Goal: Information Seeking & Learning: Learn about a topic

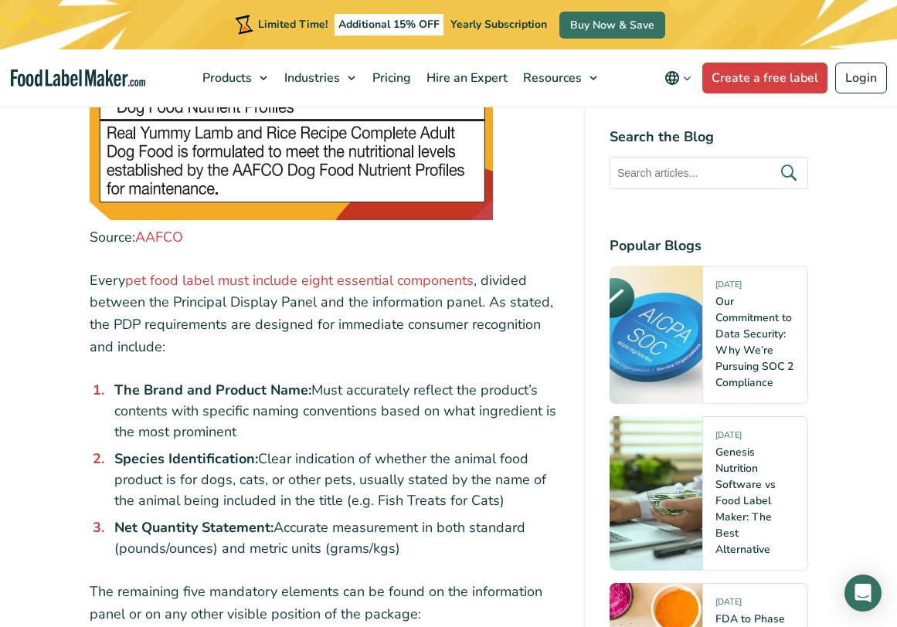
scroll to position [2058, 0]
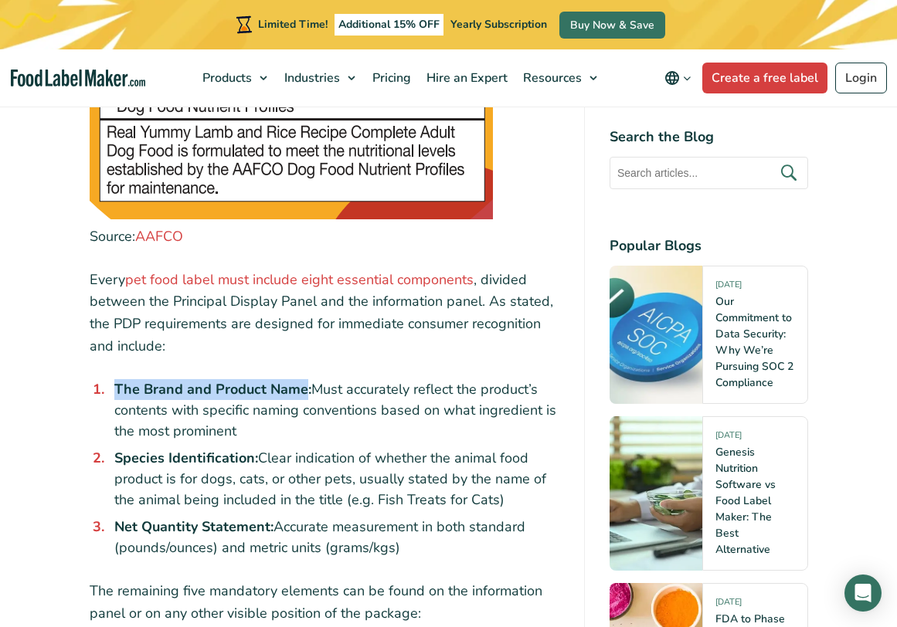
drag, startPoint x: 115, startPoint y: 355, endPoint x: 304, endPoint y: 352, distance: 189.3
click at [304, 380] on strong "The Brand and Product Name:" at bounding box center [212, 389] width 197 height 19
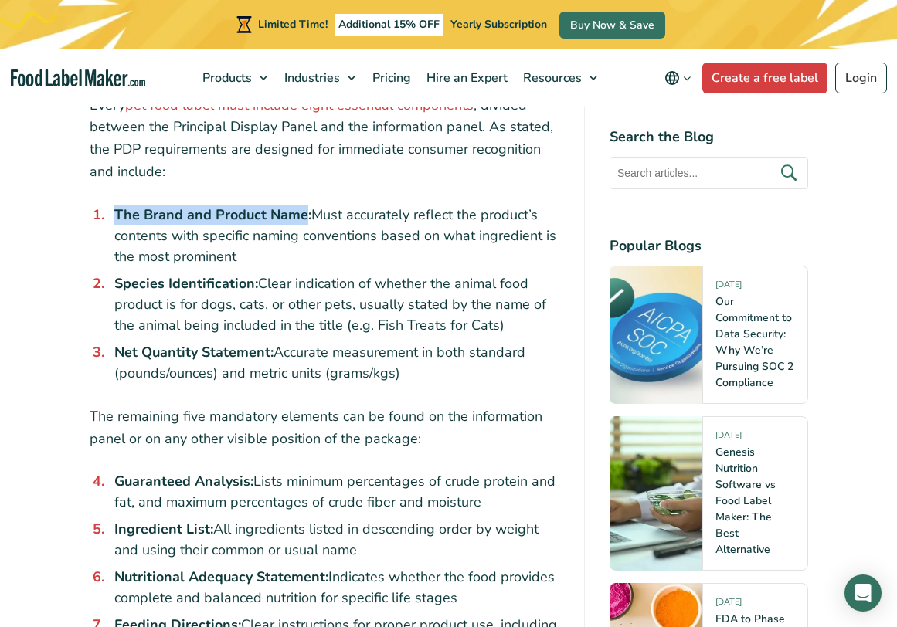
scroll to position [2242, 0]
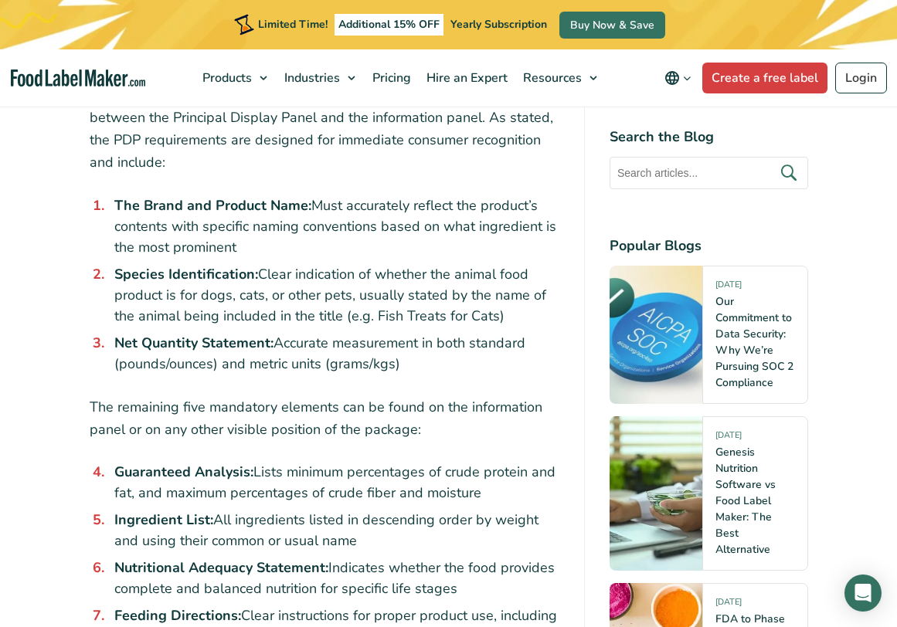
click at [181, 345] on li "Net Quantity Statement: Accurate measurement in both standard (pounds/ounces) a…" at bounding box center [333, 354] width 451 height 42
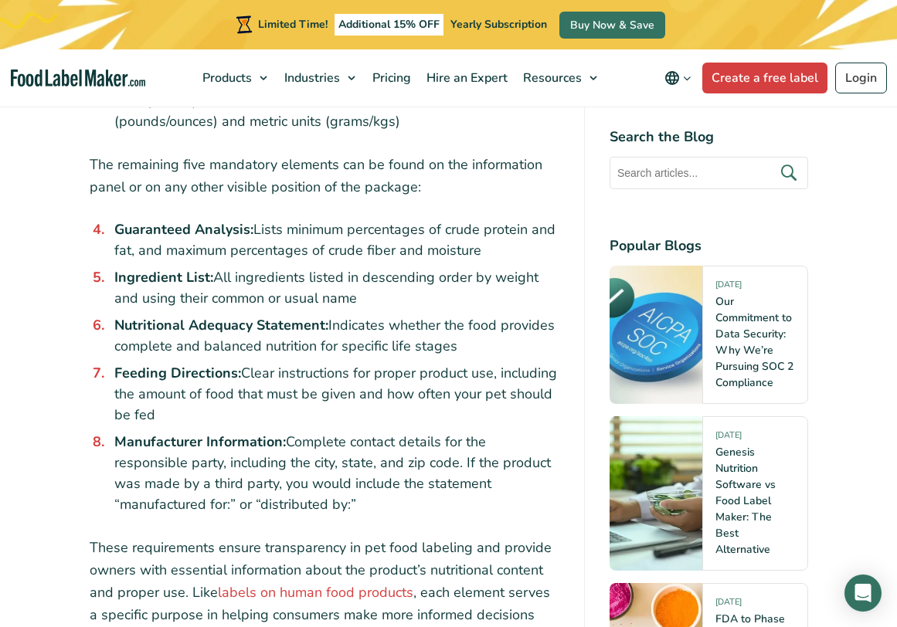
scroll to position [2484, 0]
drag, startPoint x: 117, startPoint y: 293, endPoint x: 325, endPoint y: 290, distance: 208.6
click at [325, 316] on strong "Nutritional Adequacy Statement:" at bounding box center [221, 325] width 214 height 19
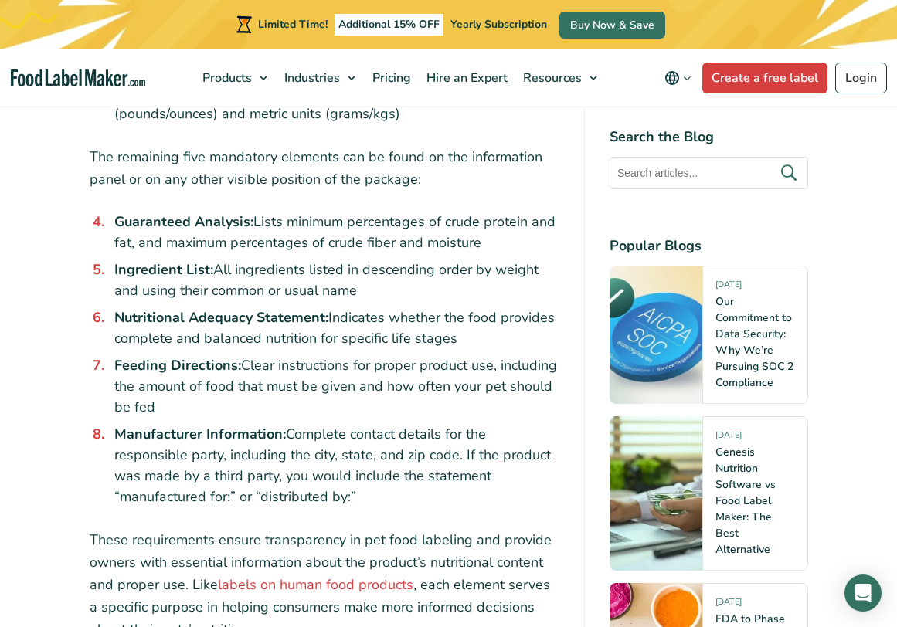
scroll to position [2546, 0]
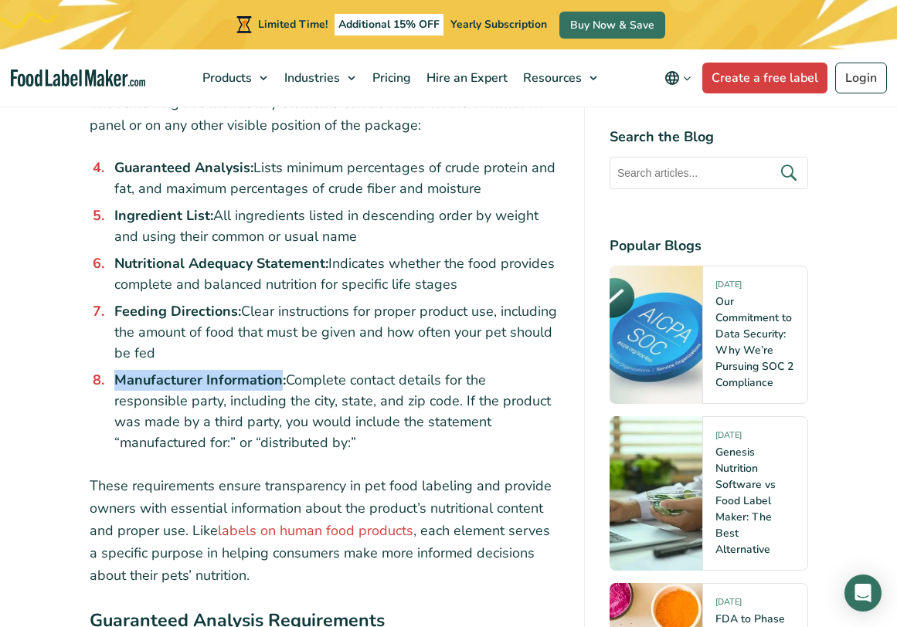
drag, startPoint x: 225, startPoint y: 349, endPoint x: 279, endPoint y: 344, distance: 54.3
click at [279, 371] on strong "Manufacturer Information:" at bounding box center [200, 380] width 172 height 19
copy strong "Manufacturer Information"
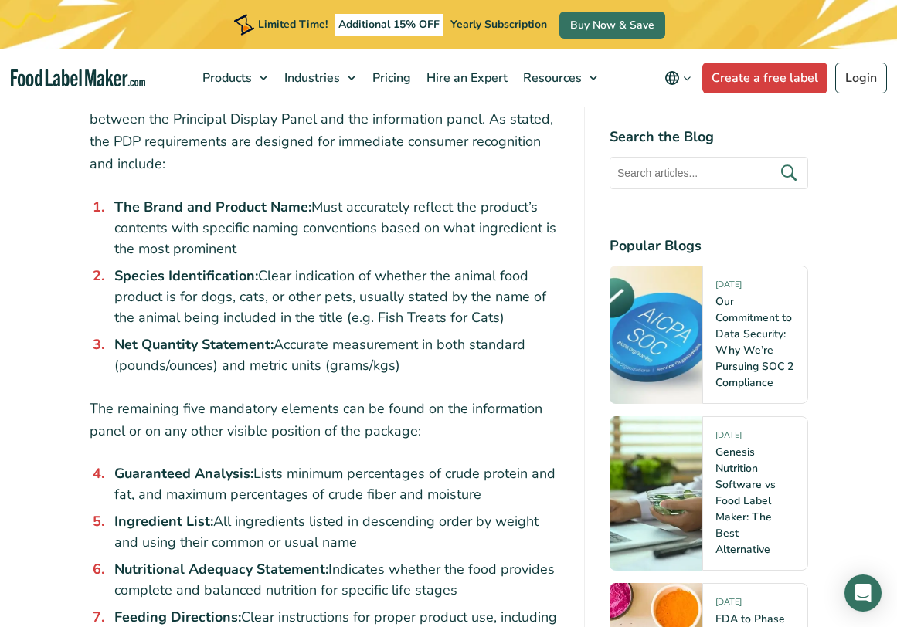
scroll to position [2250, 0]
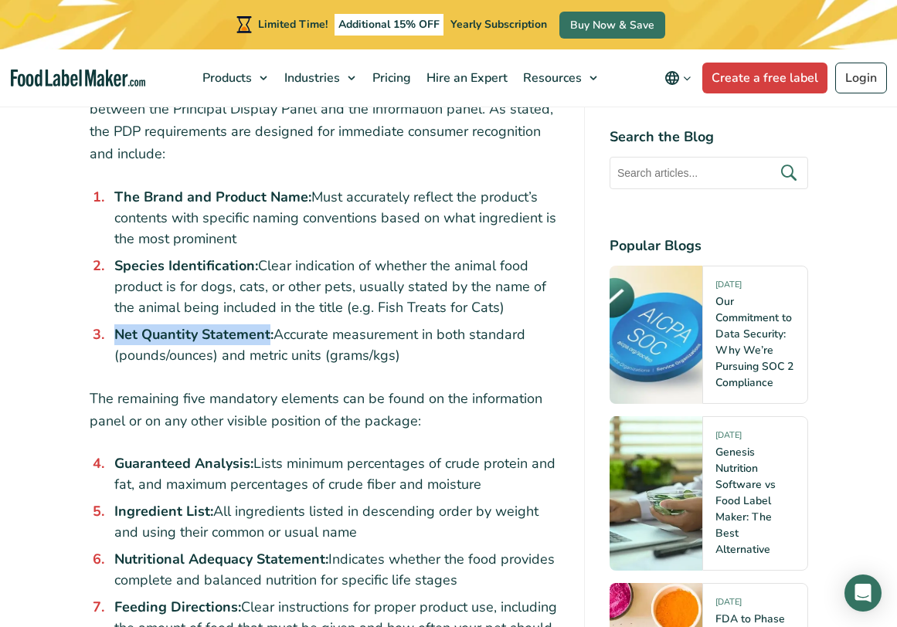
drag, startPoint x: 110, startPoint y: 302, endPoint x: 268, endPoint y: 296, distance: 157.7
click at [268, 324] on li "Net Quantity Statement: Accurate measurement in both standard (pounds/ounces) a…" at bounding box center [333, 345] width 451 height 42
copy strong "Net Quantity Statement"
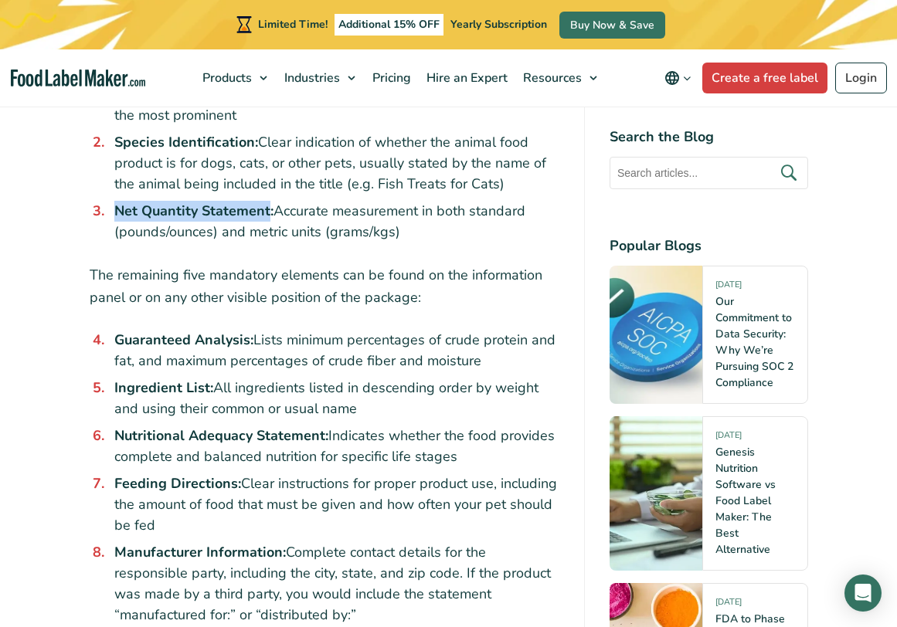
scroll to position [2361, 0]
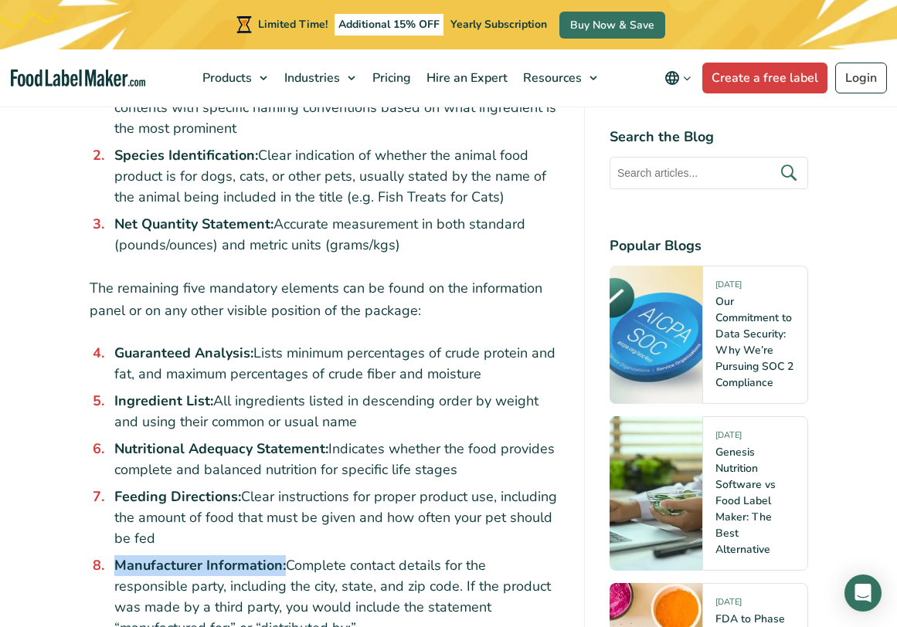
drag, startPoint x: 116, startPoint y: 532, endPoint x: 281, endPoint y: 526, distance: 165.4
click at [281, 556] on strong "Manufacturer Information:" at bounding box center [200, 565] width 172 height 19
copy strong "Manufacturer Information"
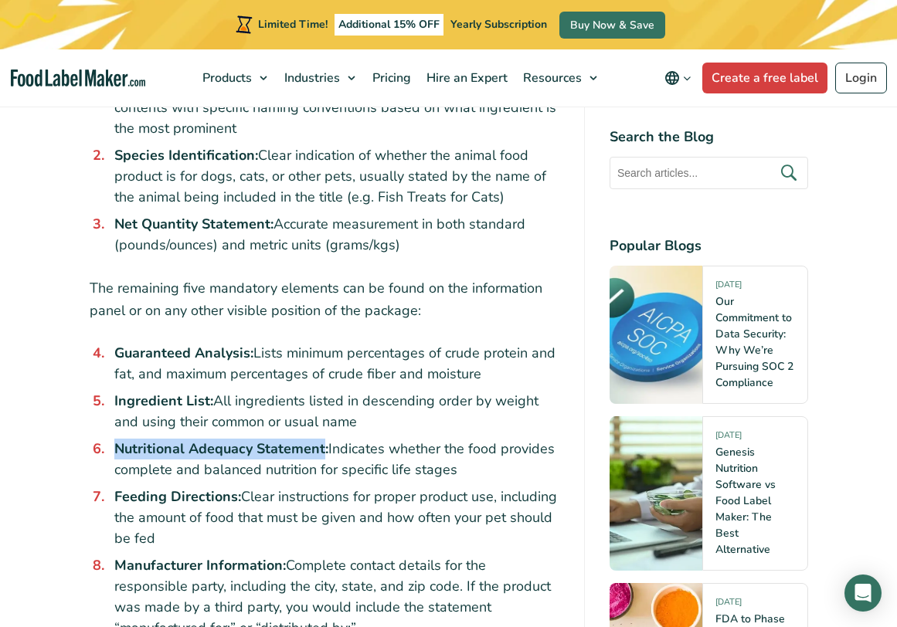
drag, startPoint x: 113, startPoint y: 413, endPoint x: 321, endPoint y: 413, distance: 208.6
click at [321, 439] on li "Nutritional Adequacy Statement: Indicates whether the food provides complete an…" at bounding box center [333, 460] width 451 height 42
copy strong "Nutritional Adequacy Statement"
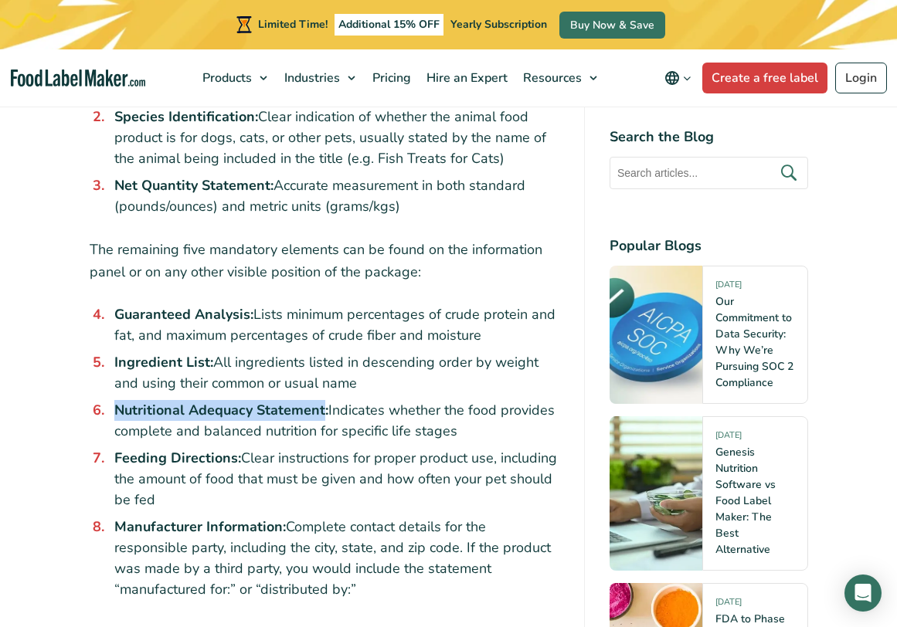
scroll to position [2420, 0]
